Goal: Find specific page/section: Find specific page/section

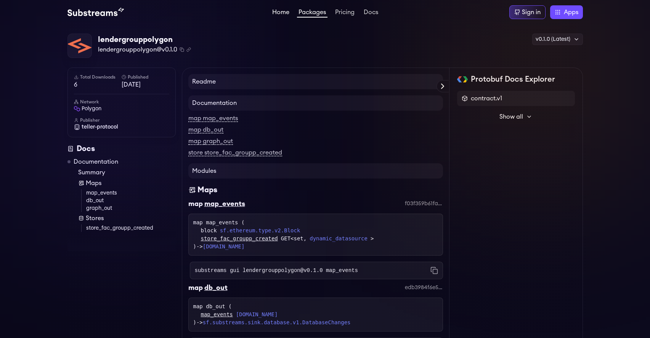
click at [281, 13] on link "Home" at bounding box center [281, 13] width 20 height 8
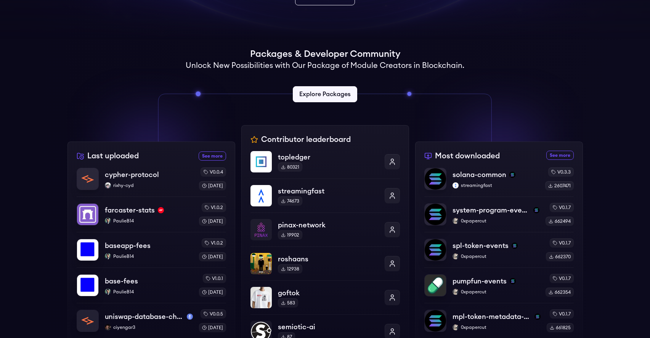
scroll to position [152, 0]
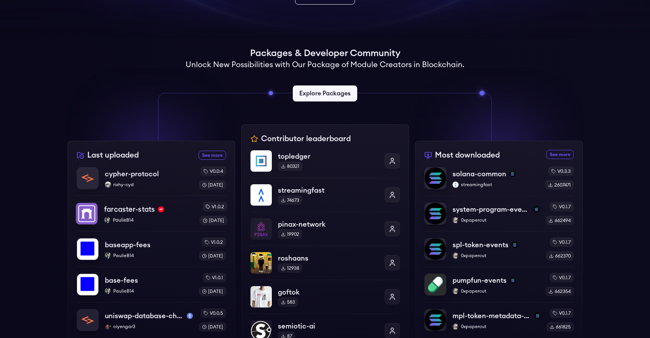
click at [142, 218] on p "PaulieB14" at bounding box center [148, 220] width 89 height 6
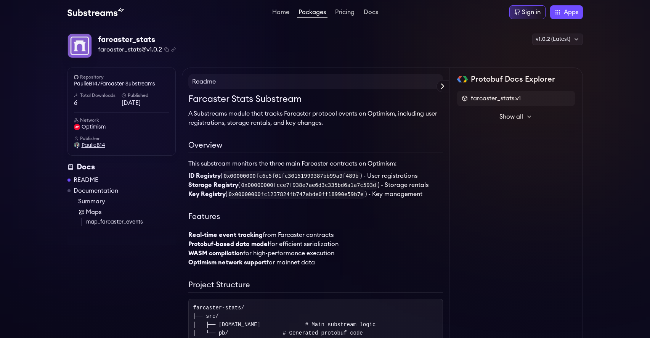
click at [95, 144] on span "PaulieB14" at bounding box center [94, 145] width 24 height 8
